Goal: Task Accomplishment & Management: Manage account settings

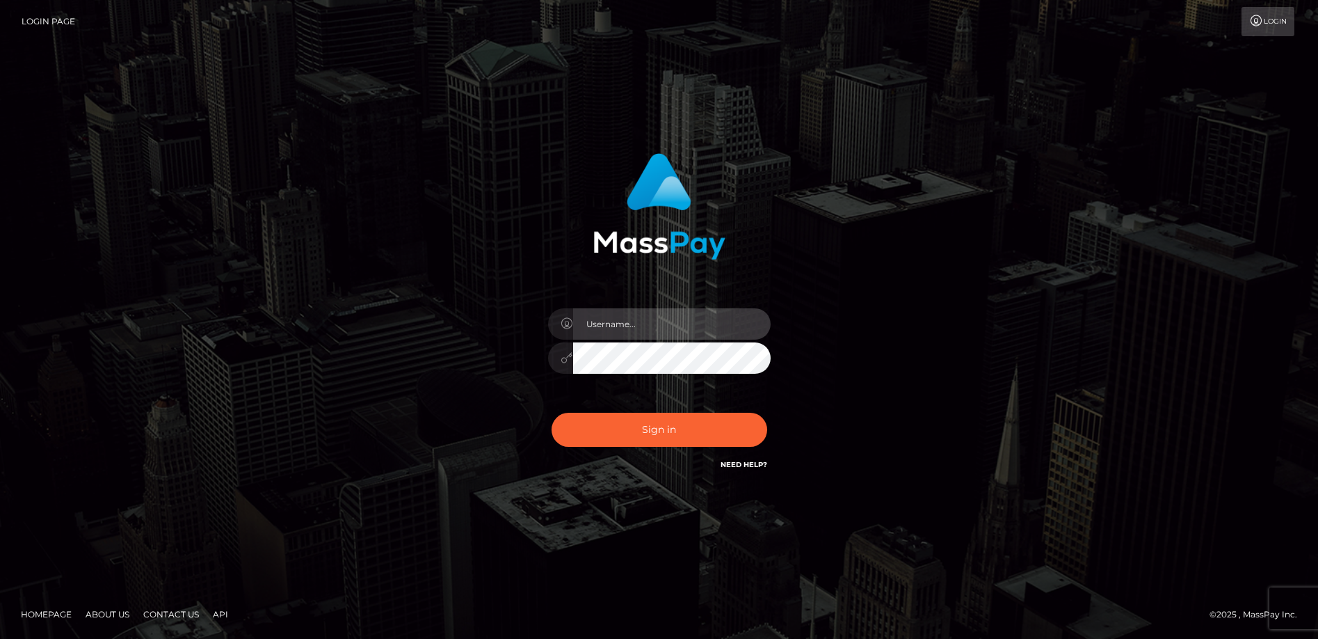
click at [624, 325] on input "text" at bounding box center [672, 323] width 198 height 31
type input "agonzalez734@yahoo.com"
click at [552, 413] on button "Sign in" at bounding box center [660, 430] width 216 height 34
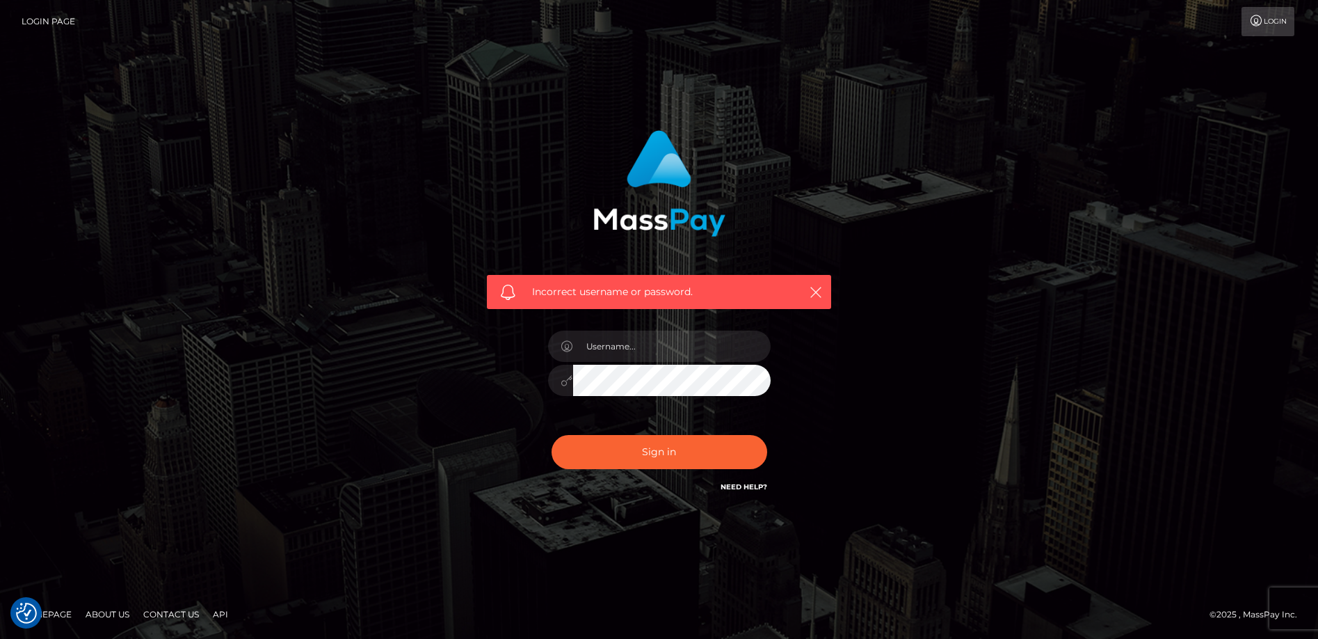
click at [1275, 29] on link "Login" at bounding box center [1268, 21] width 53 height 29
